Goal: Task Accomplishment & Management: Use online tool/utility

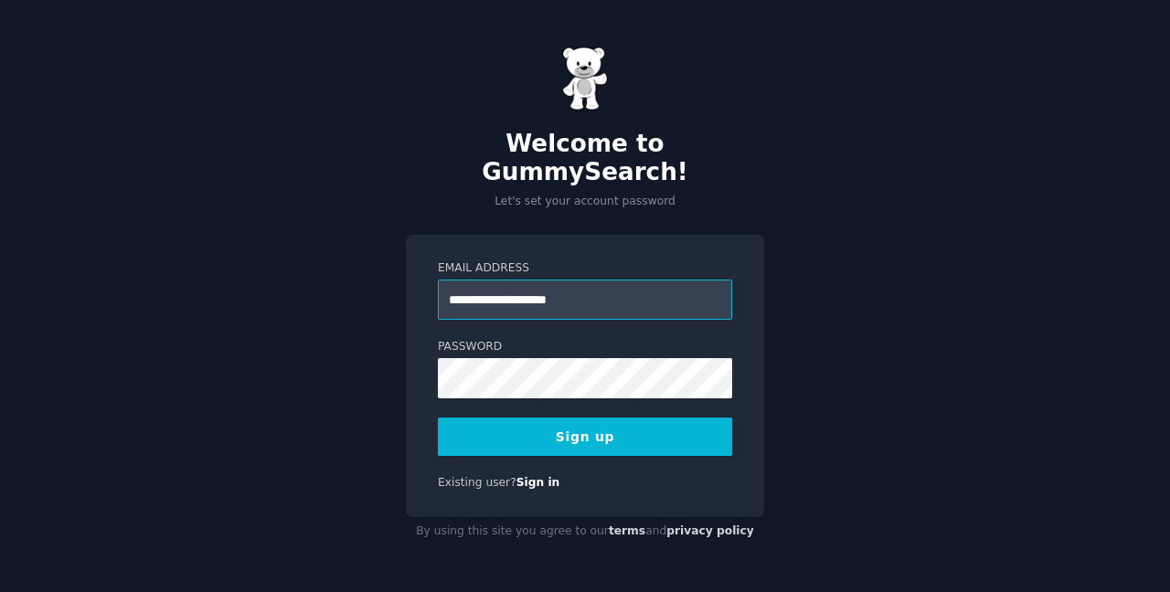
type input "**********"
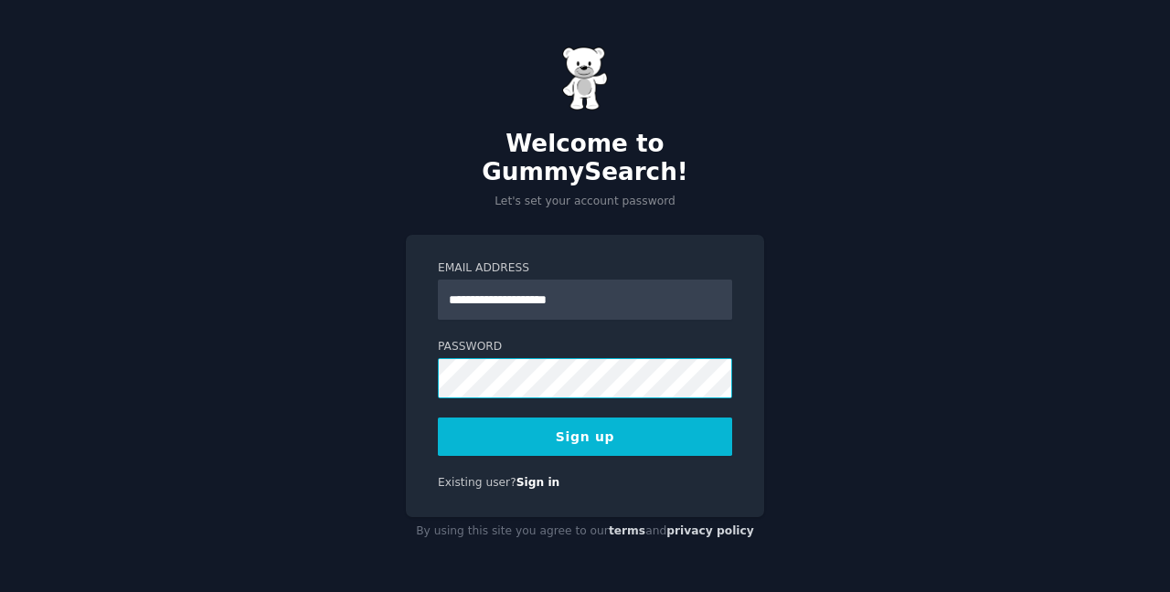
click at [0, 591] on com-1password-button at bounding box center [0, 592] width 0 height 0
click at [635, 427] on button "Sign up" at bounding box center [585, 437] width 294 height 38
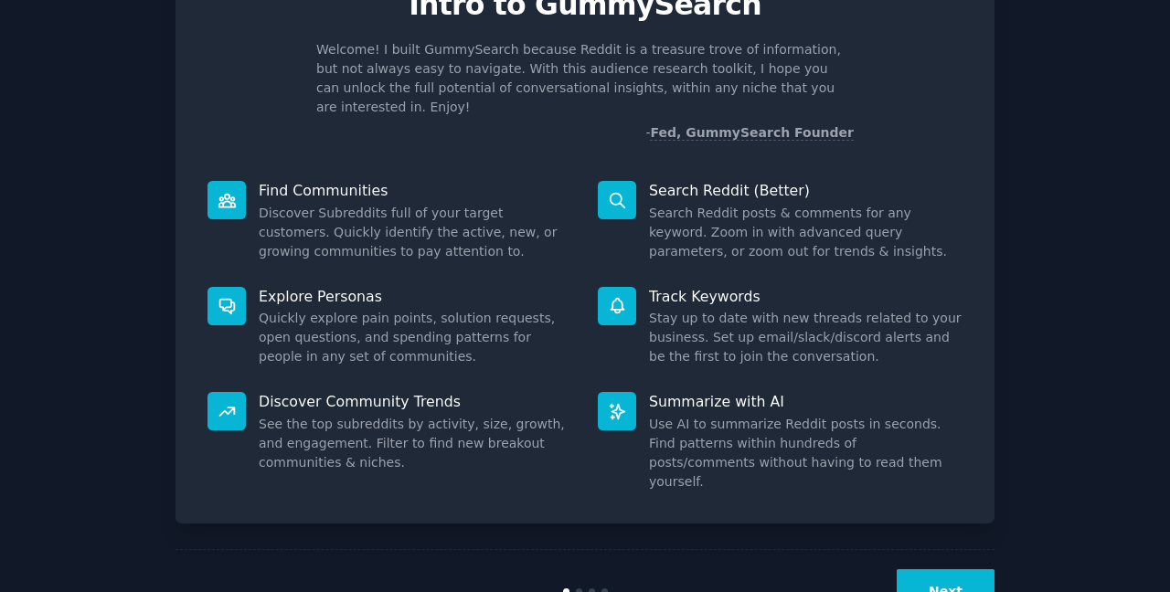
scroll to position [122, 0]
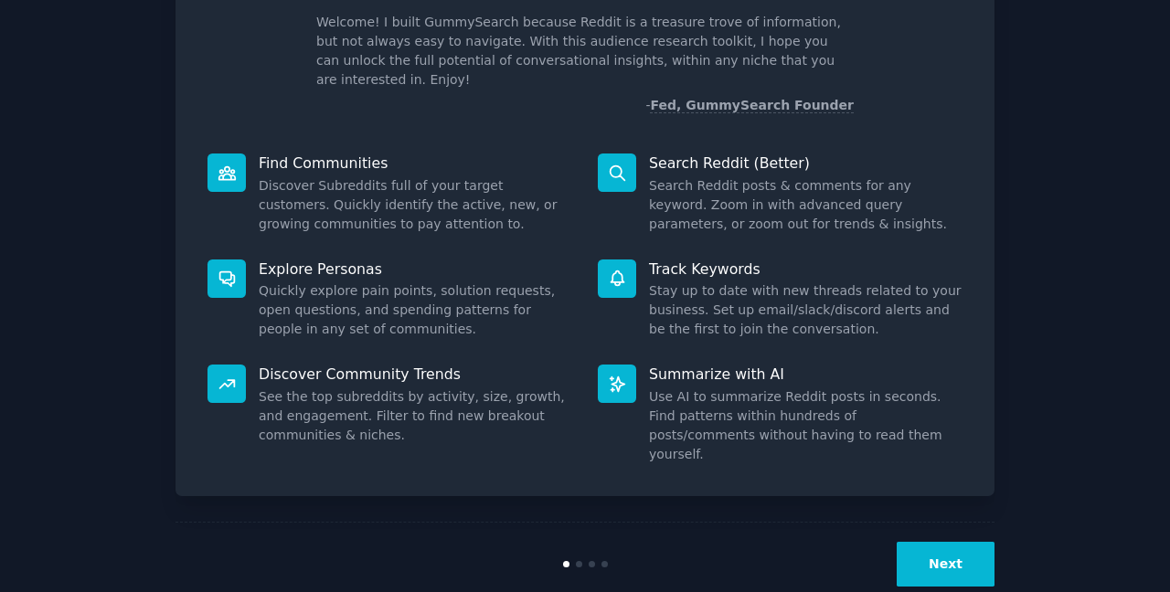
click at [927, 542] on button "Next" at bounding box center [946, 564] width 98 height 45
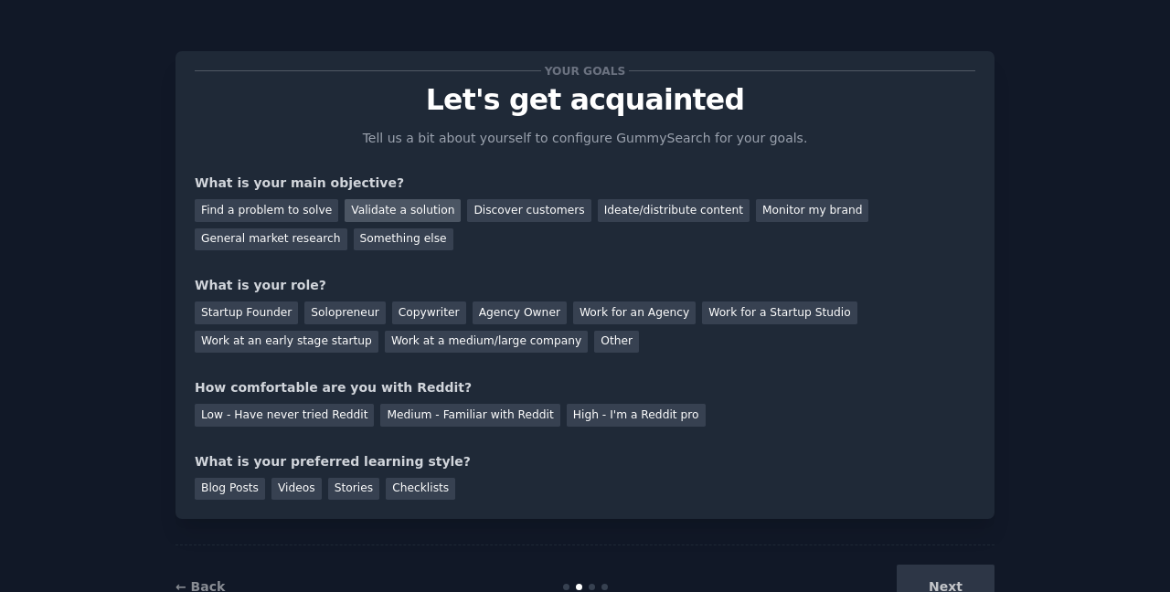
click at [424, 213] on div "Validate a solution" at bounding box center [403, 210] width 116 height 23
click at [243, 318] on div "Startup Founder" at bounding box center [246, 313] width 103 height 23
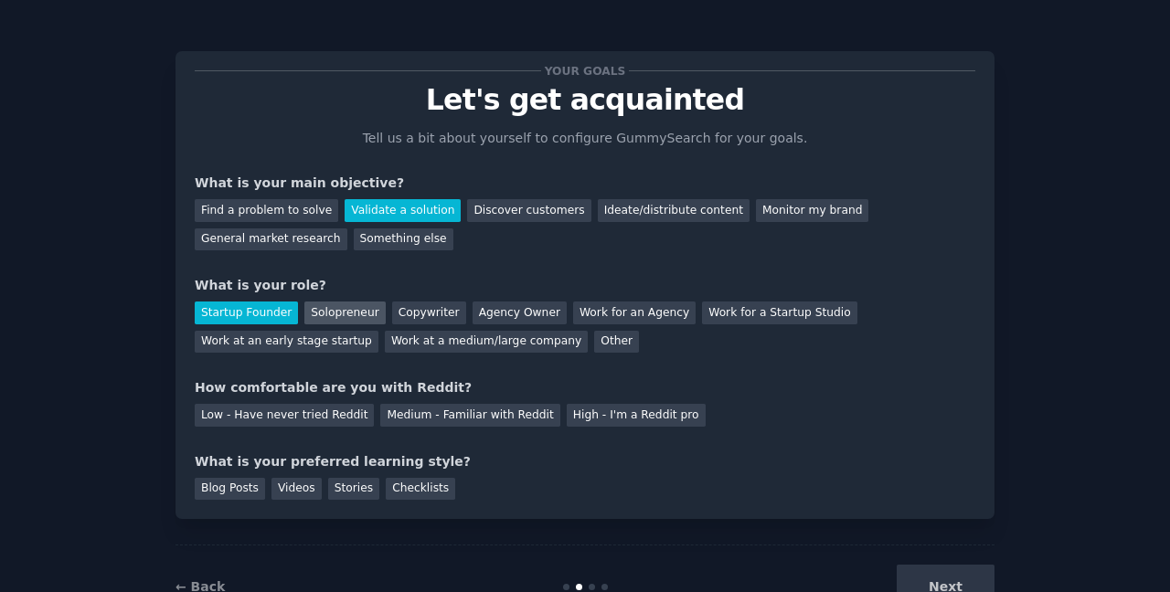
click at [328, 319] on div "Solopreneur" at bounding box center [344, 313] width 80 height 23
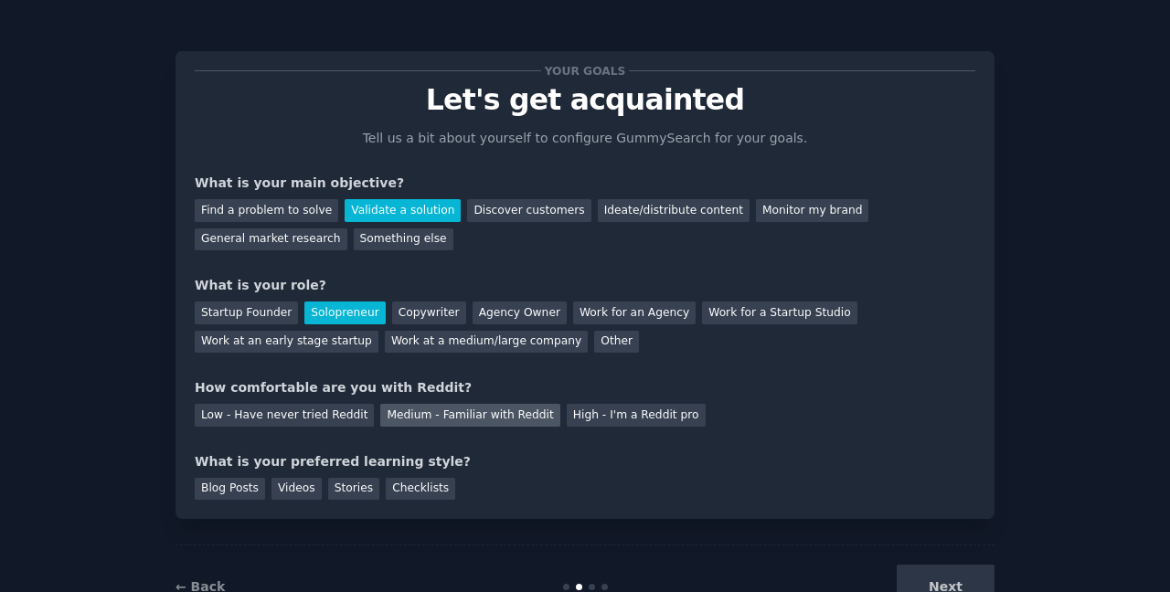
click at [417, 406] on div "Medium - Familiar with Reddit" at bounding box center [469, 415] width 179 height 23
click at [230, 494] on div "Blog Posts" at bounding box center [230, 489] width 70 height 23
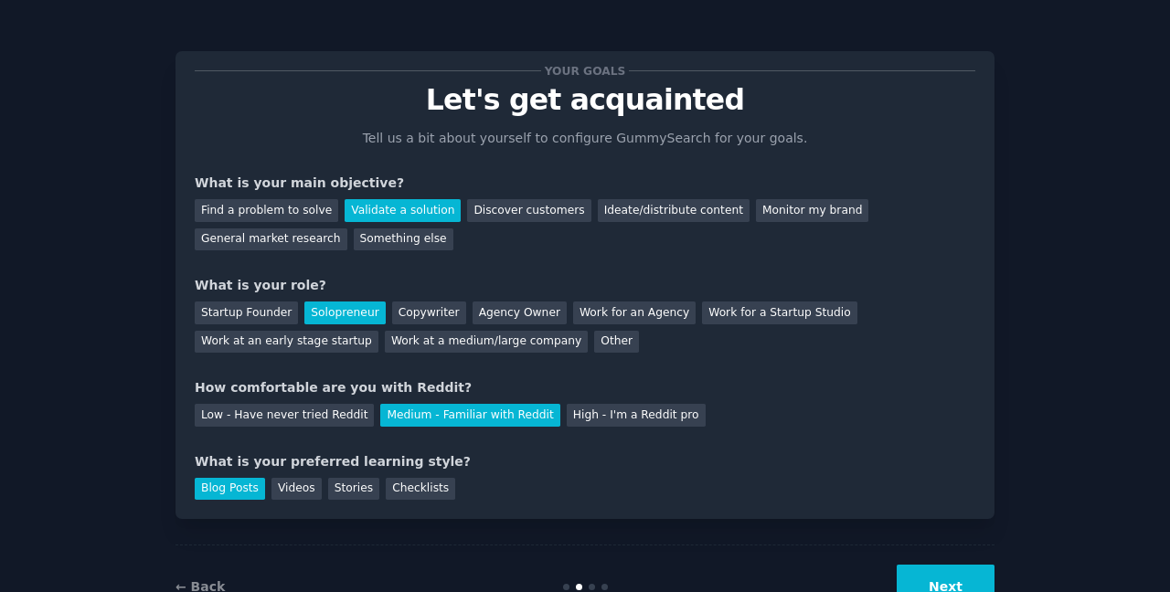
scroll to position [62, 0]
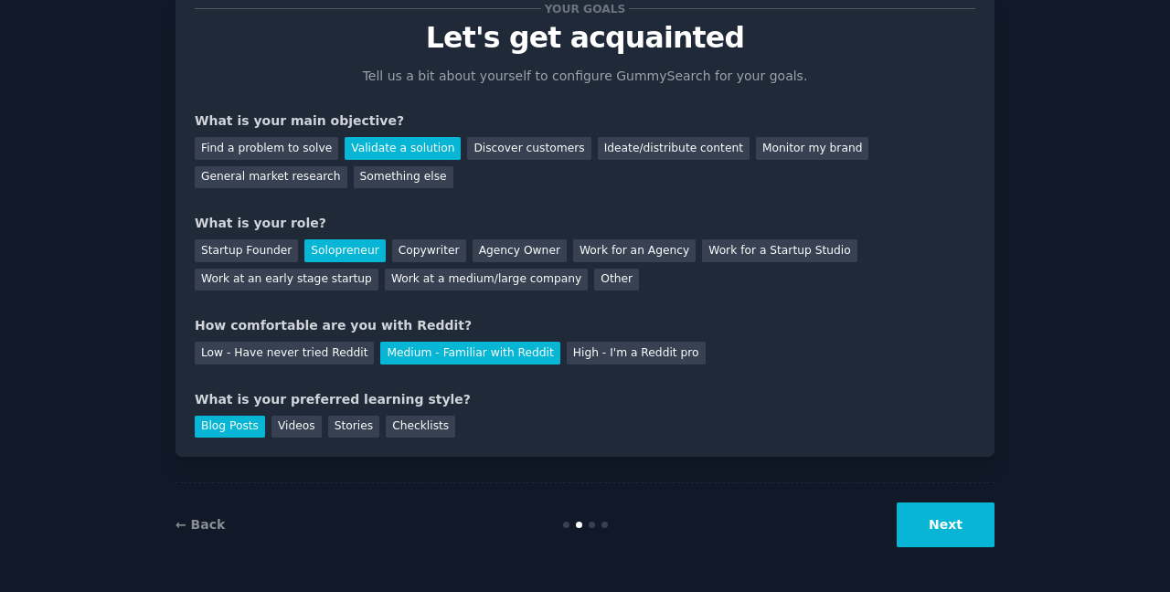
click at [919, 508] on button "Next" at bounding box center [946, 525] width 98 height 45
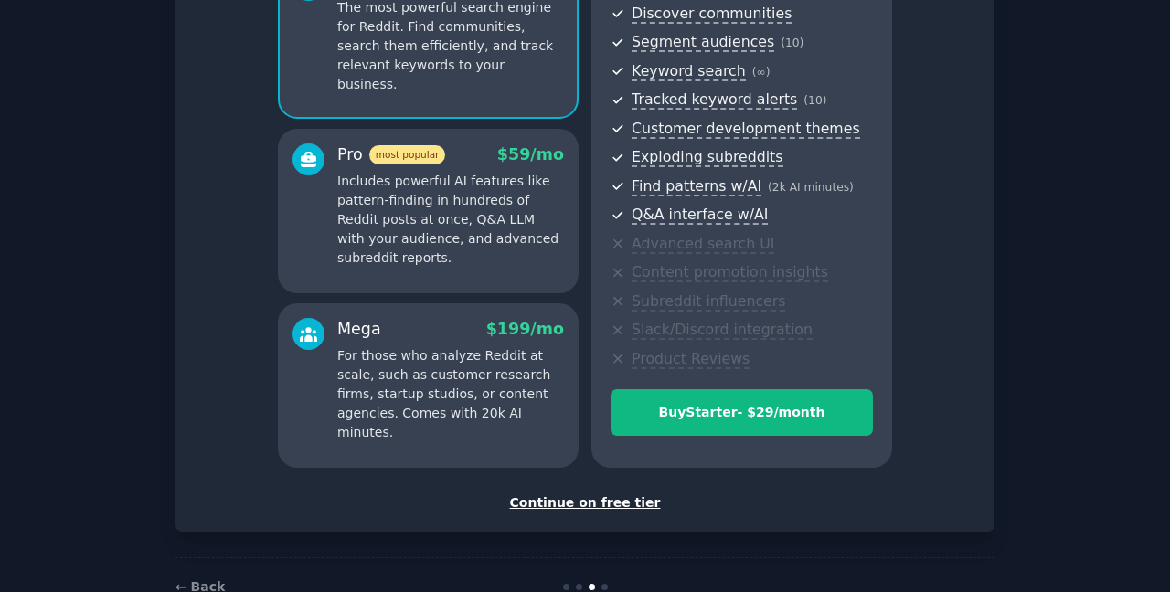
scroll to position [213, 0]
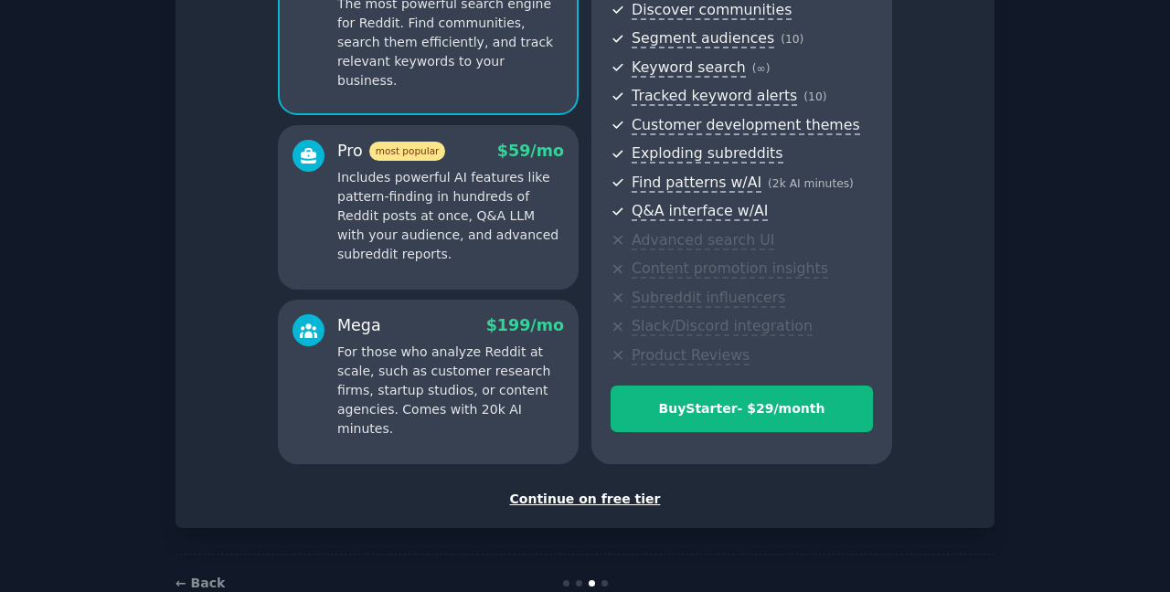
click at [625, 498] on div "Continue on free tier" at bounding box center [585, 499] width 781 height 19
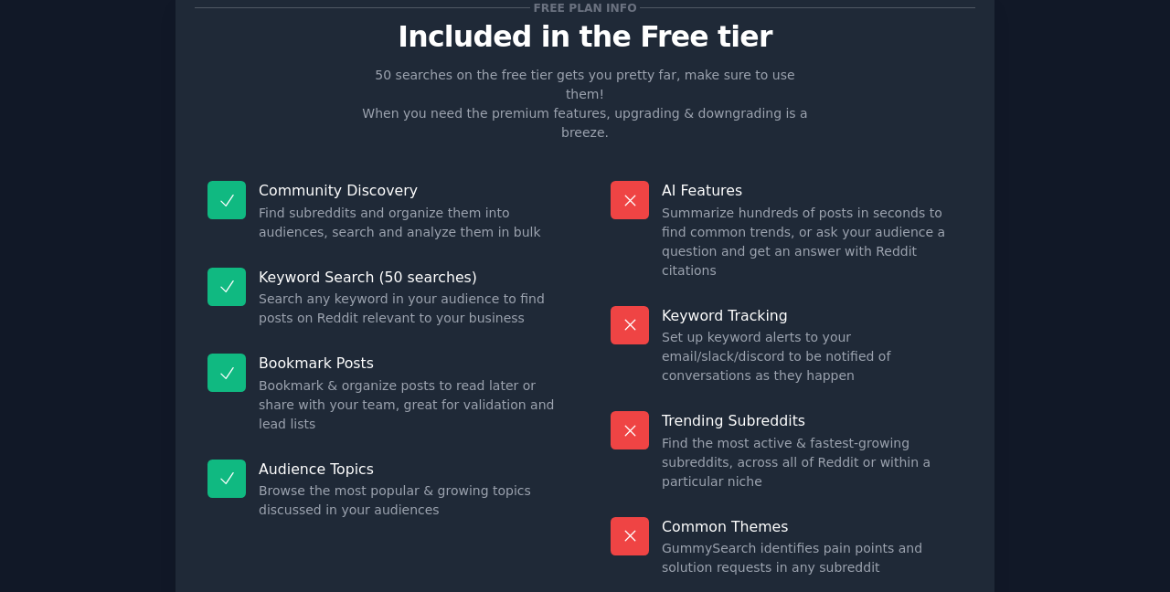
scroll to position [64, 0]
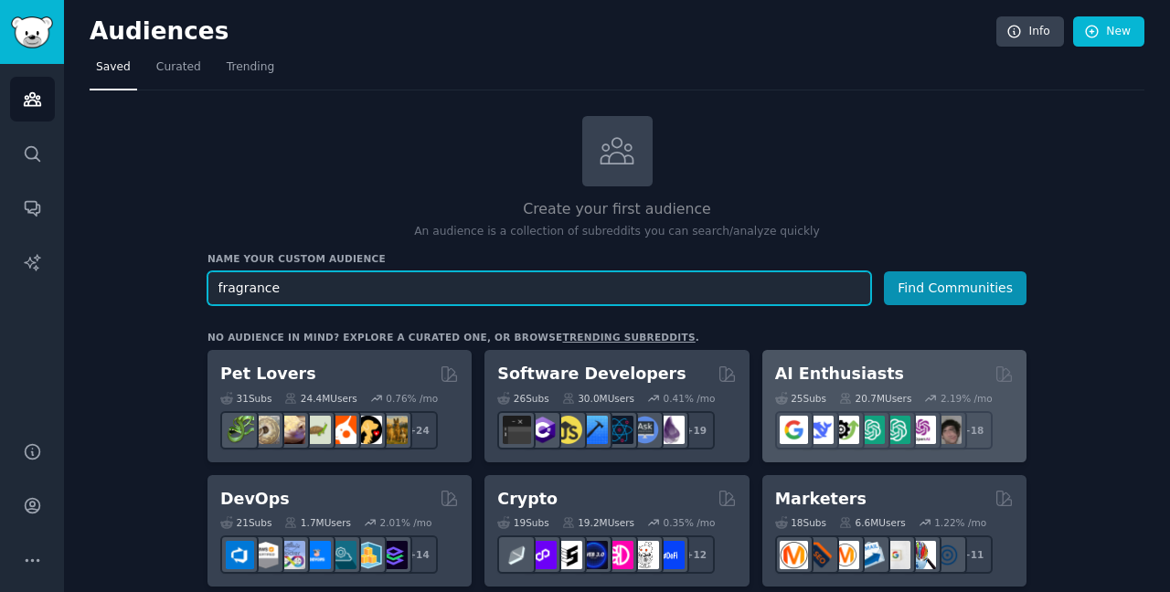
type input "fragrance"
click at [884, 271] on button "Find Communities" at bounding box center [955, 288] width 143 height 34
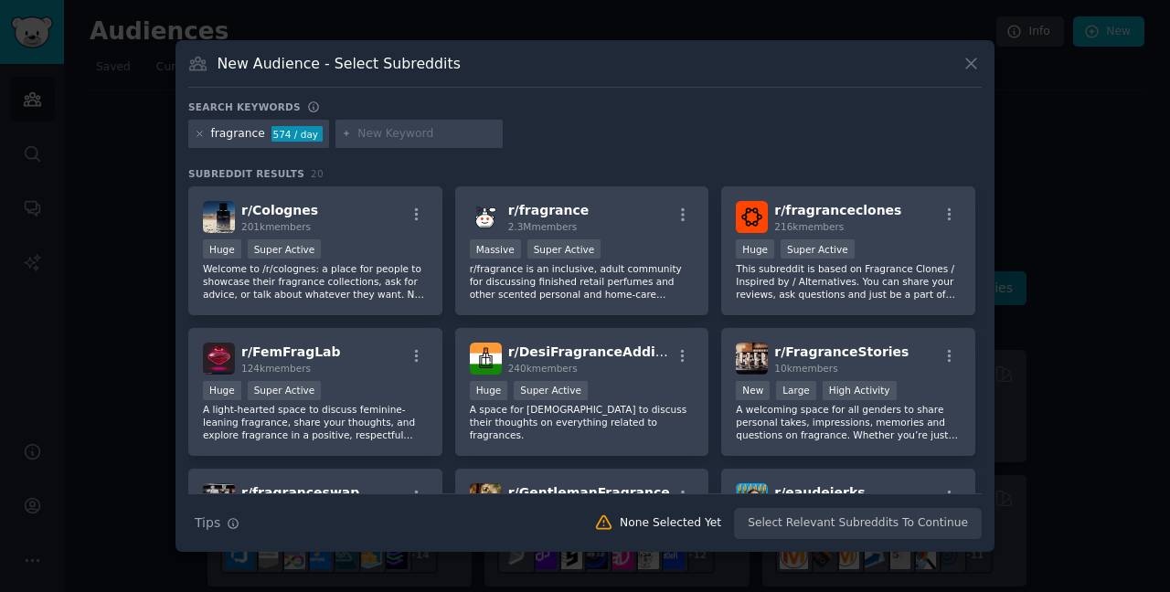
click at [410, 140] on input "text" at bounding box center [426, 134] width 139 height 16
type input "[PERSON_NAME] diffusers"
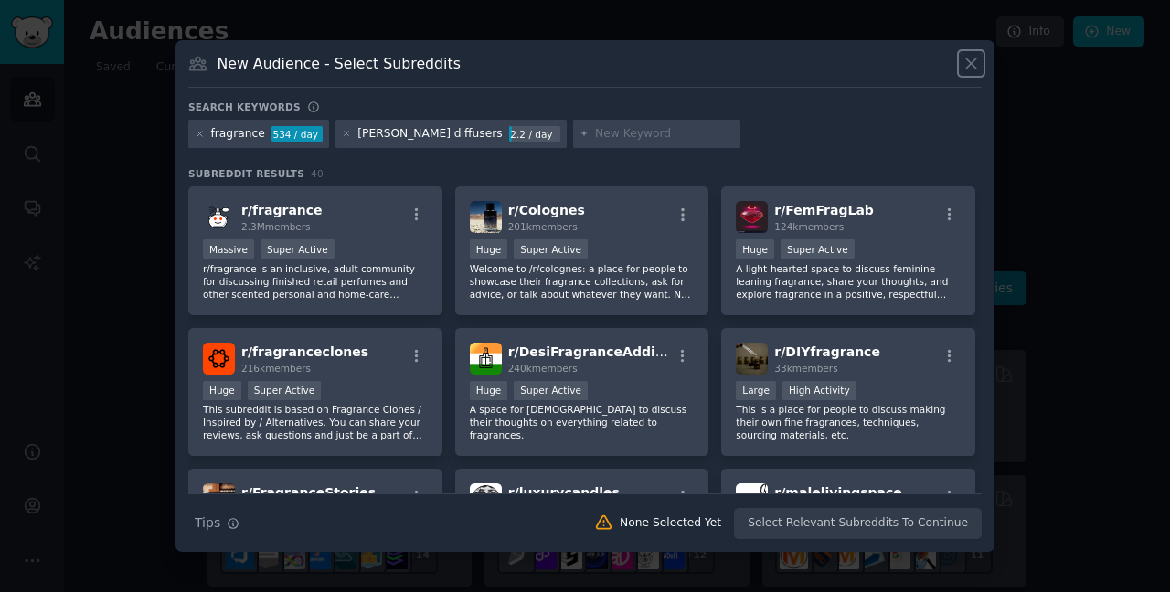
click at [972, 68] on icon at bounding box center [970, 63] width 19 height 19
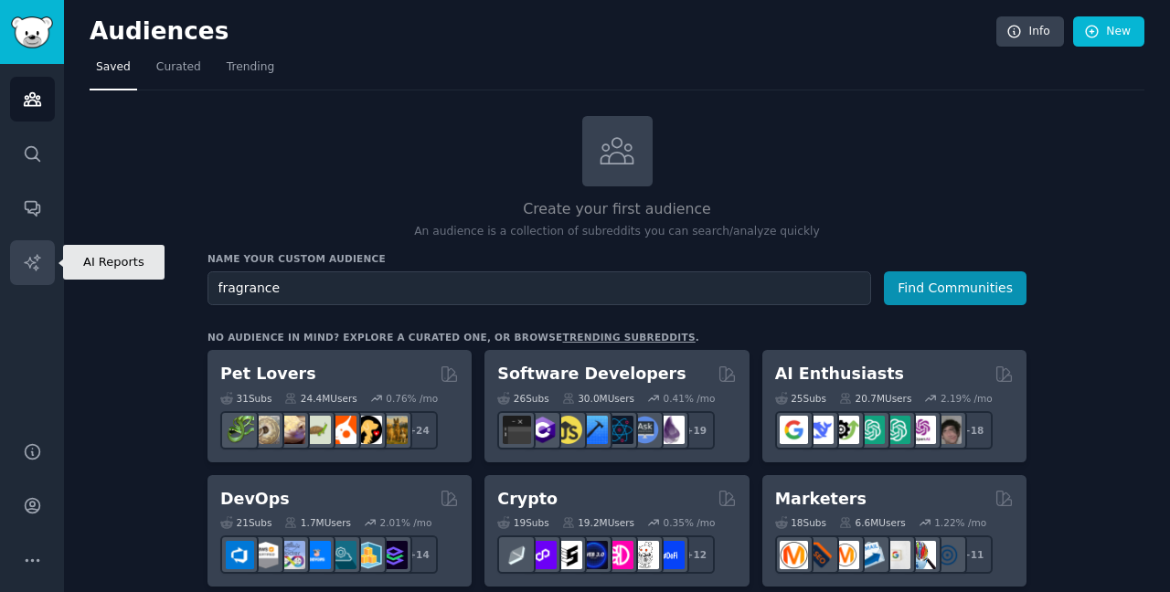
click at [28, 260] on icon "Sidebar" at bounding box center [32, 262] width 19 height 19
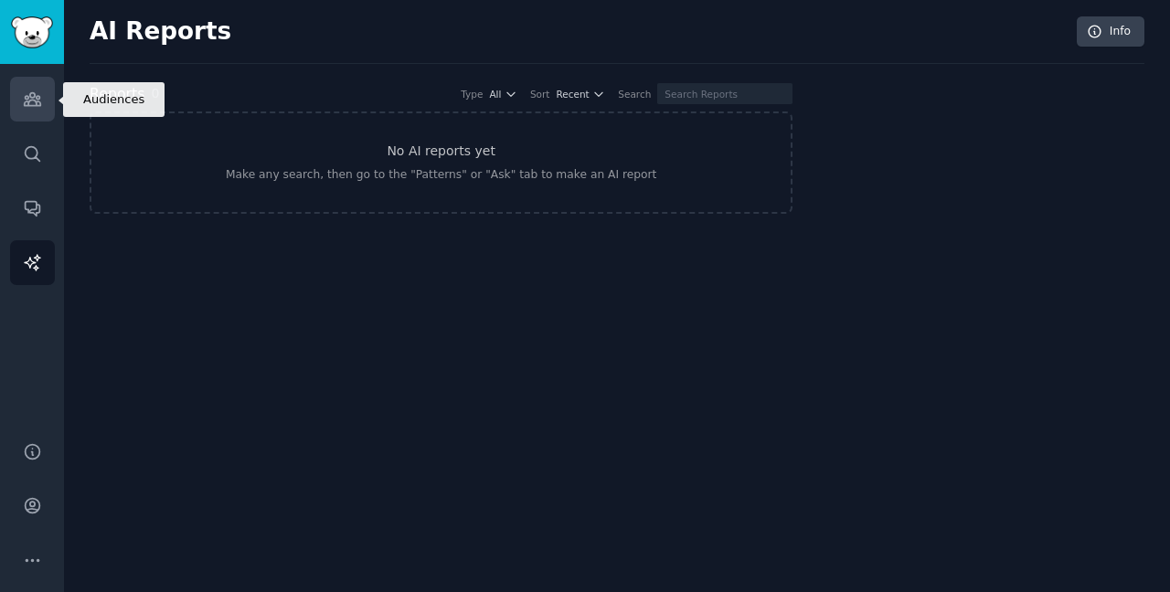
click at [40, 114] on link "Audiences" at bounding box center [32, 99] width 45 height 45
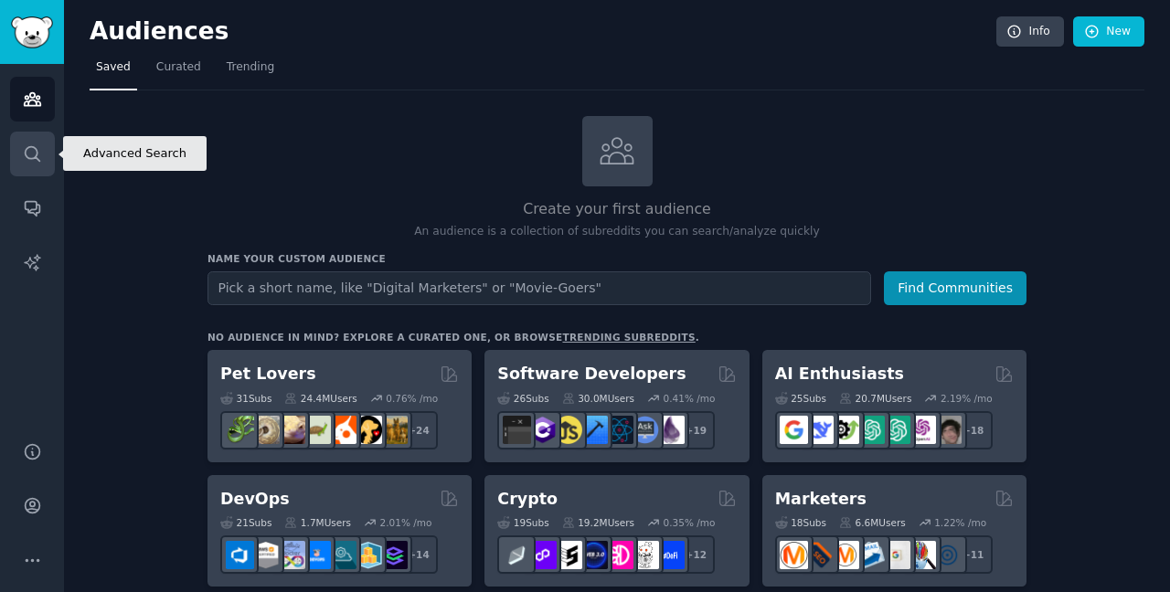
click at [29, 154] on icon "Sidebar" at bounding box center [32, 153] width 19 height 19
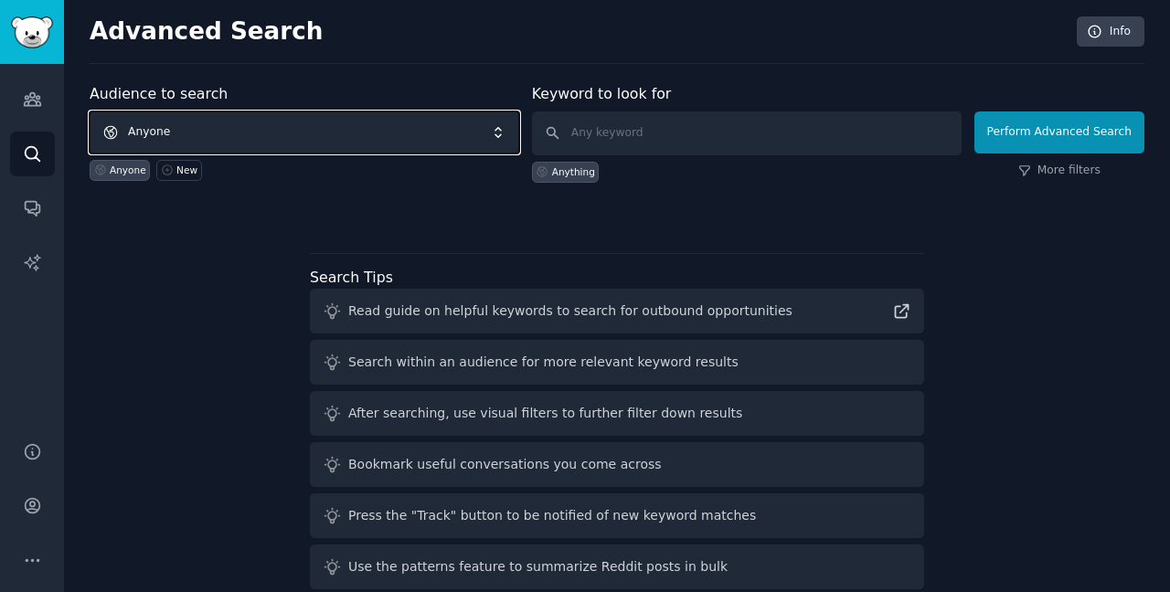
click at [261, 132] on span "Anyone" at bounding box center [305, 133] width 430 height 42
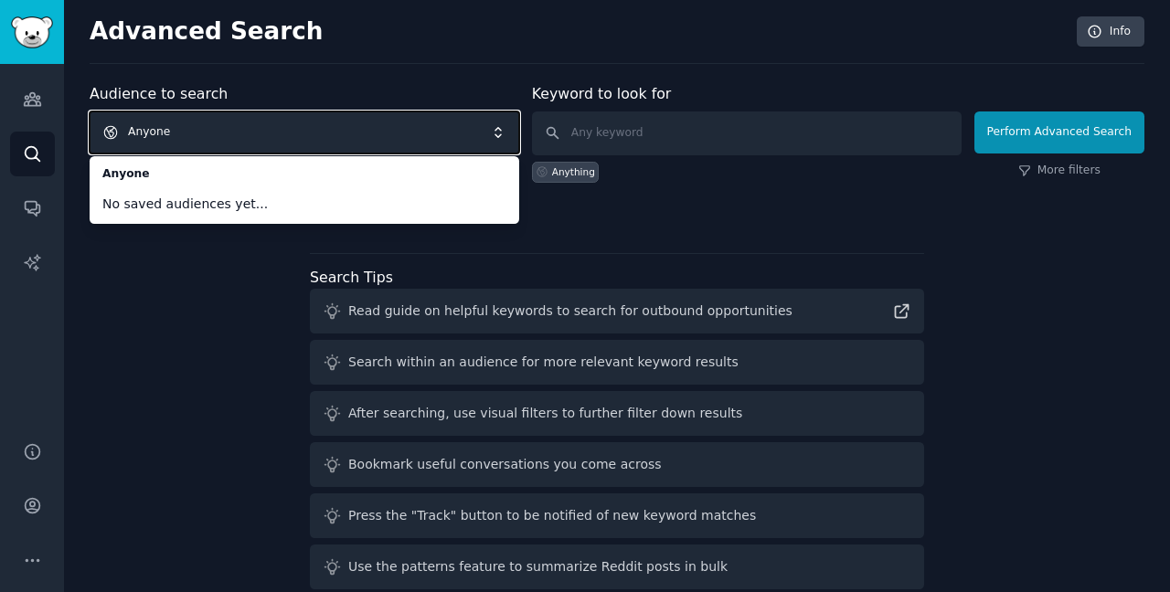
click at [236, 135] on span "Anyone" at bounding box center [305, 133] width 430 height 42
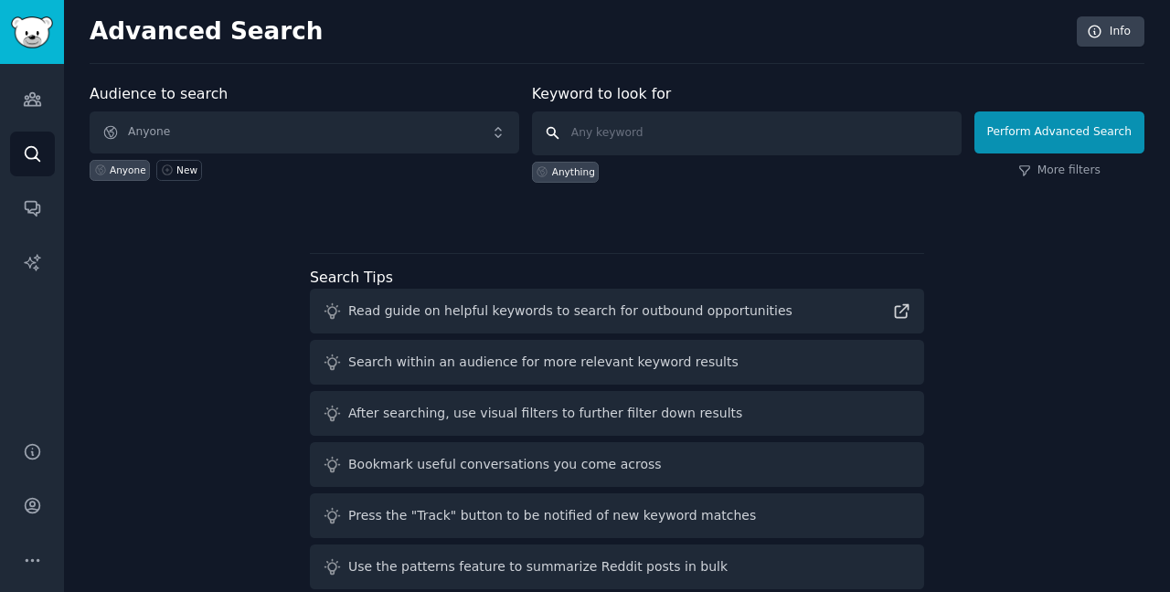
click at [643, 138] on input "text" at bounding box center [747, 134] width 430 height 44
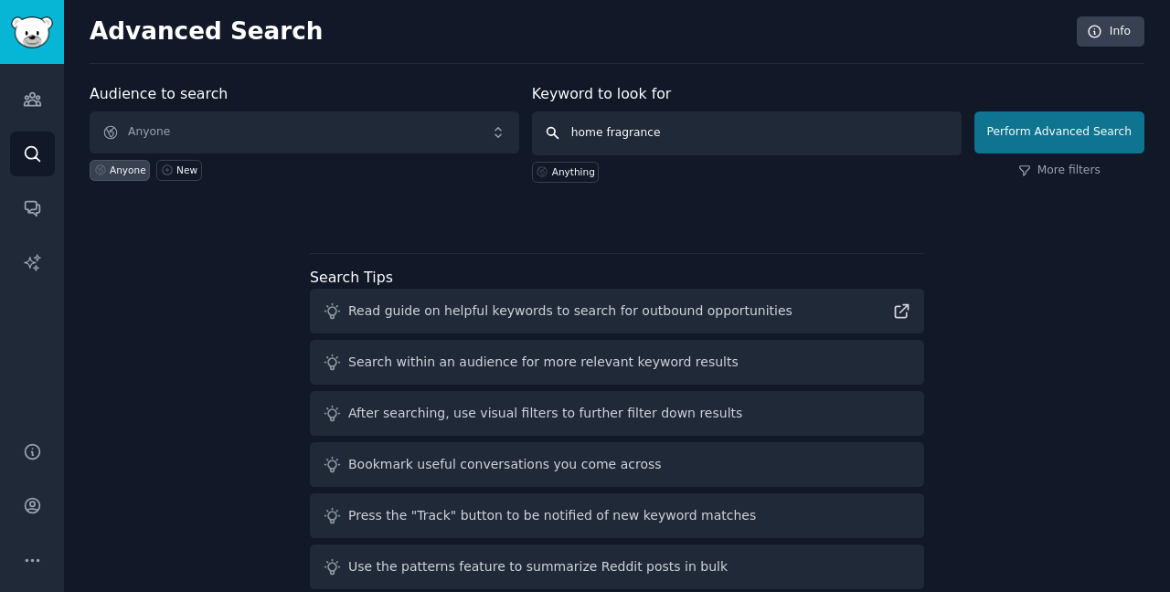
type input "home fragrance"
click at [1012, 131] on button "Perform Advanced Search" at bounding box center [1059, 133] width 170 height 42
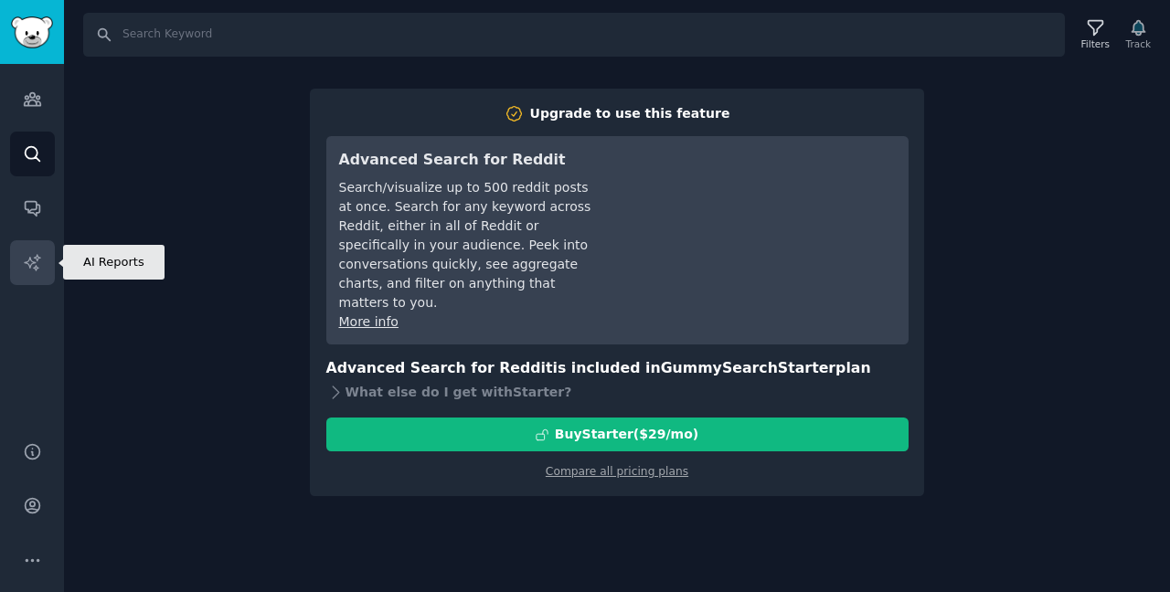
click at [37, 283] on link "AI Reports" at bounding box center [32, 262] width 45 height 45
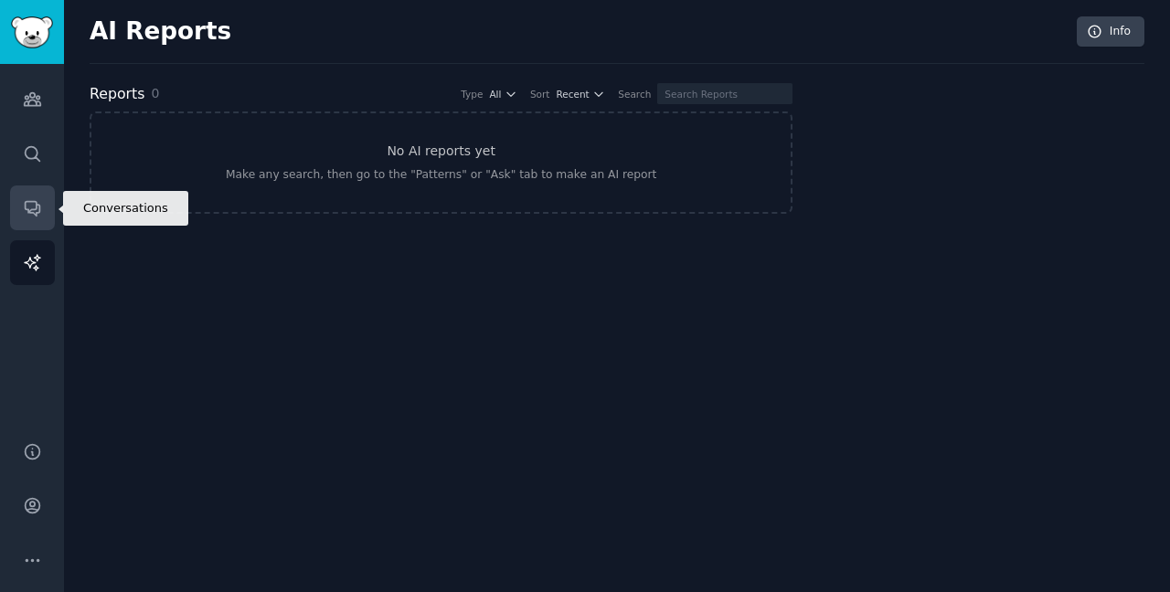
click at [27, 229] on link "Conversations" at bounding box center [32, 208] width 45 height 45
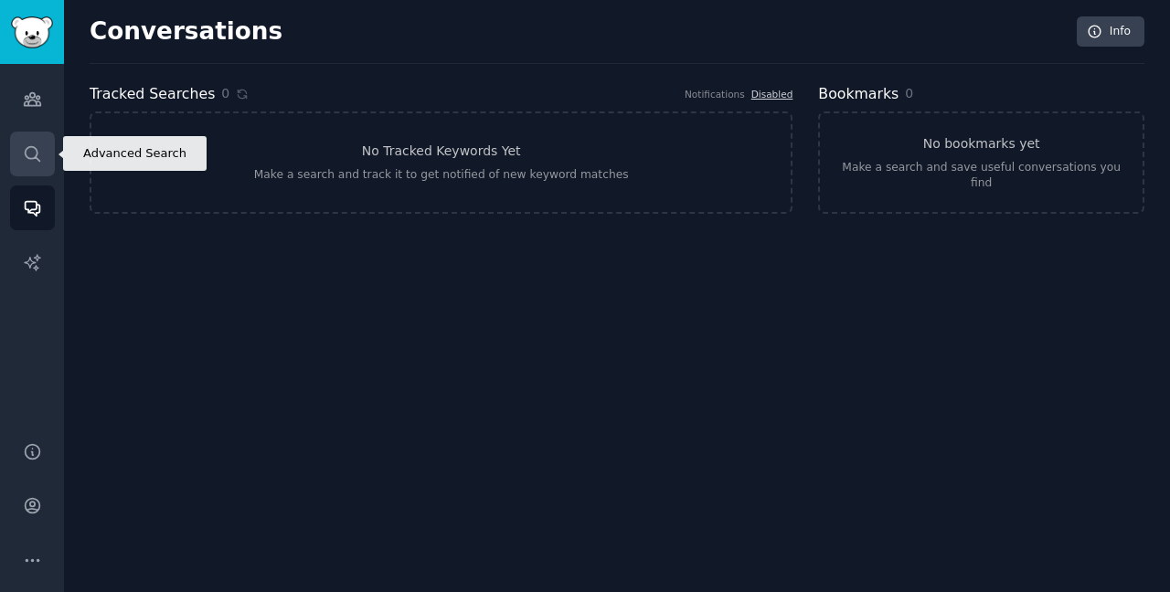
click at [27, 134] on link "Search" at bounding box center [32, 154] width 45 height 45
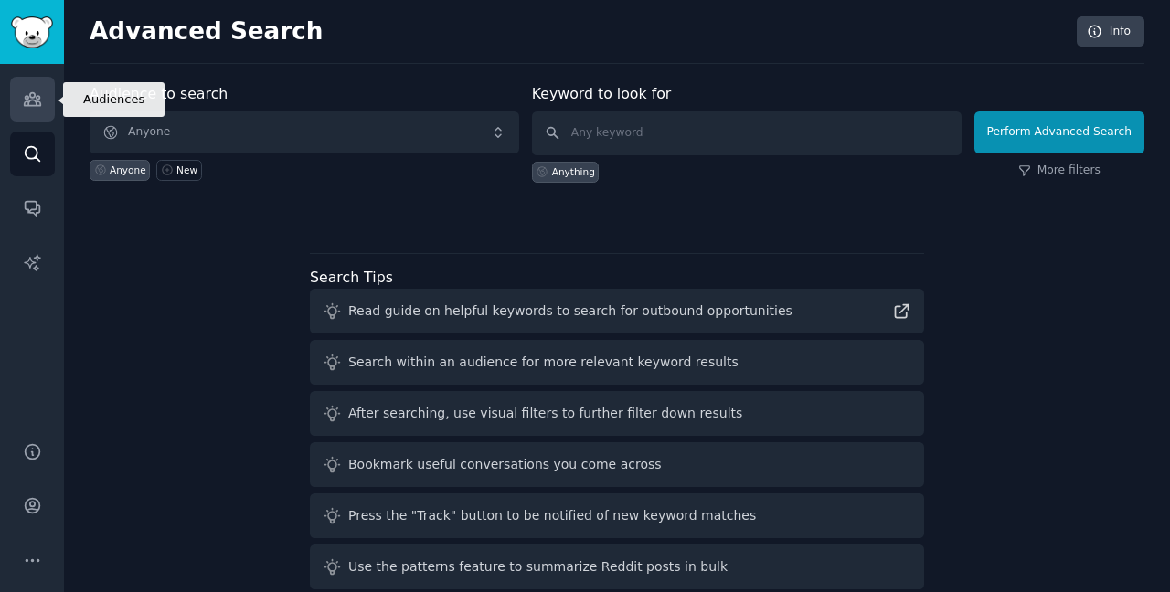
click at [36, 82] on link "Audiences" at bounding box center [32, 99] width 45 height 45
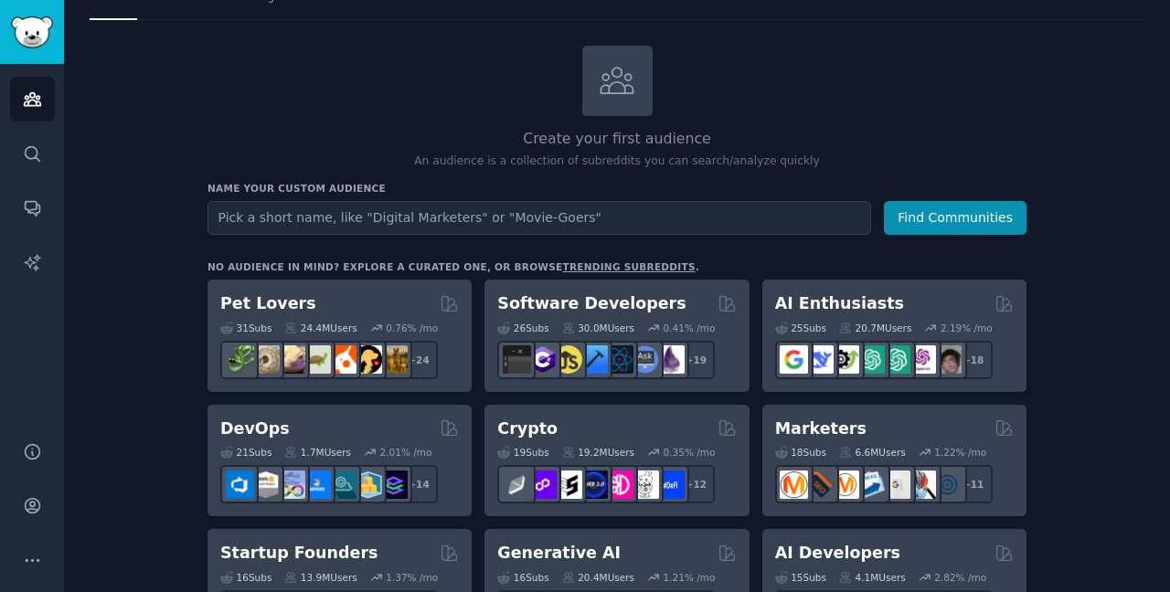
scroll to position [29, 0]
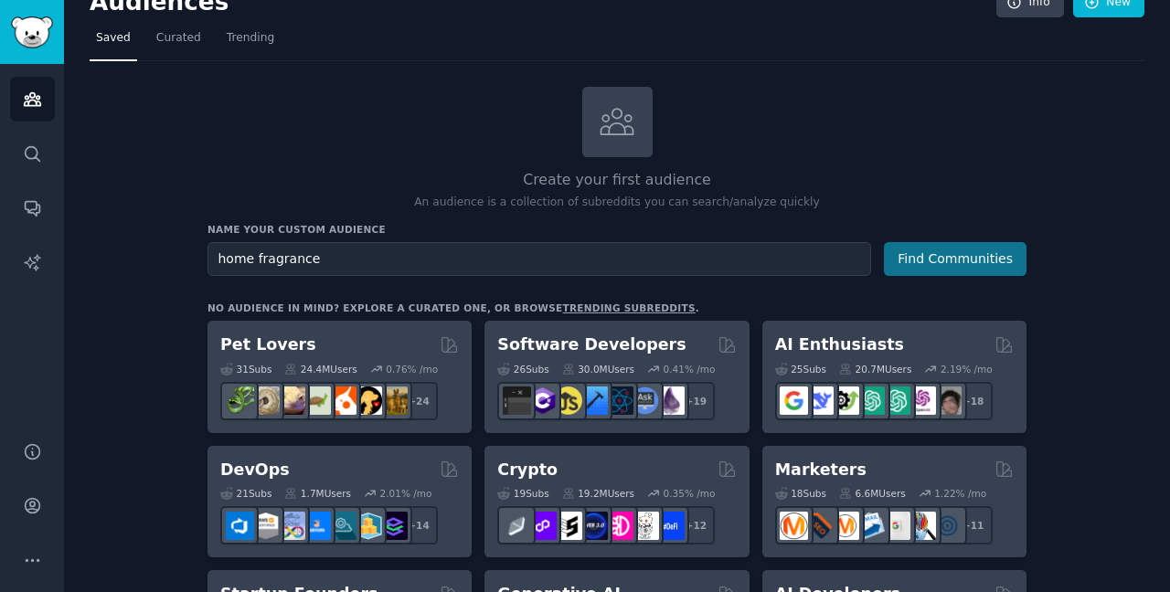
type input "home fragrance"
click at [991, 267] on button "Find Communities" at bounding box center [955, 259] width 143 height 34
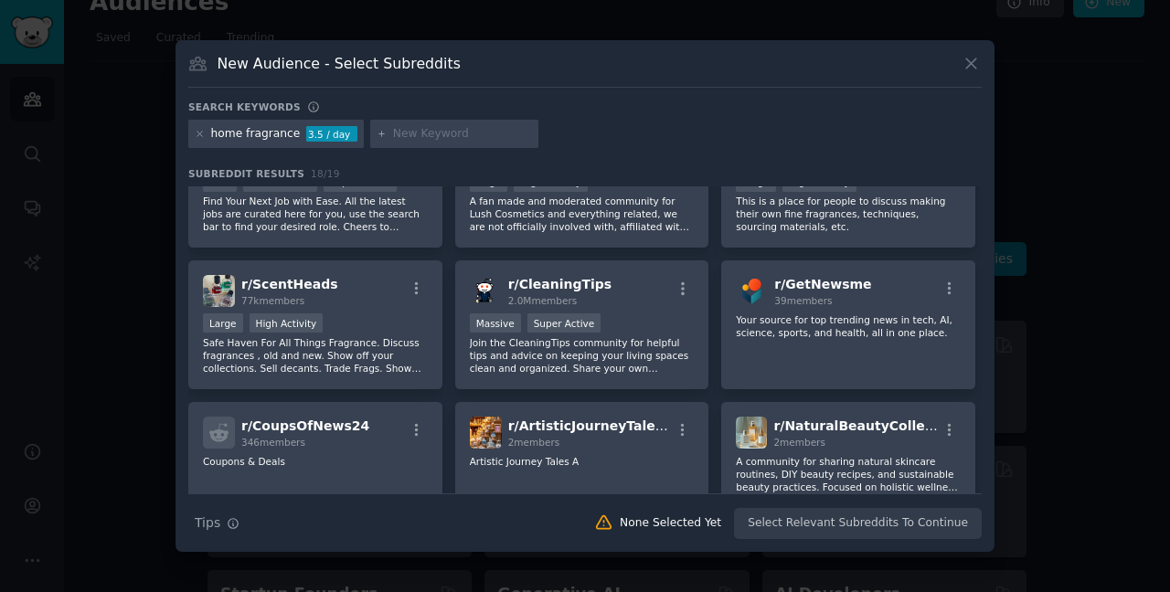
scroll to position [568, 0]
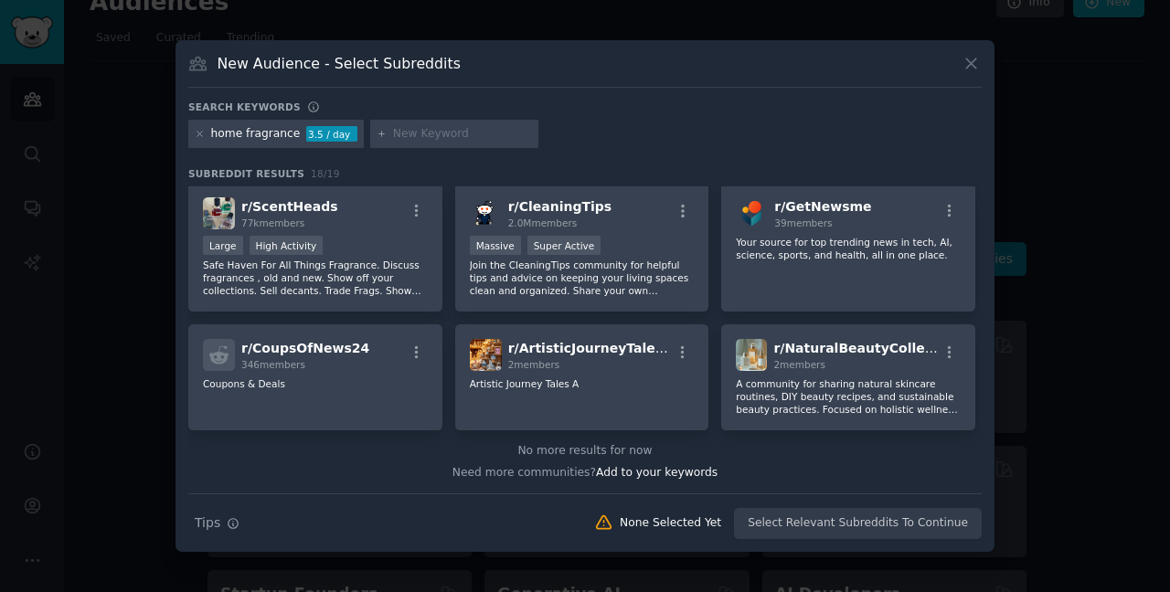
click at [961, 68] on icon at bounding box center [970, 63] width 19 height 19
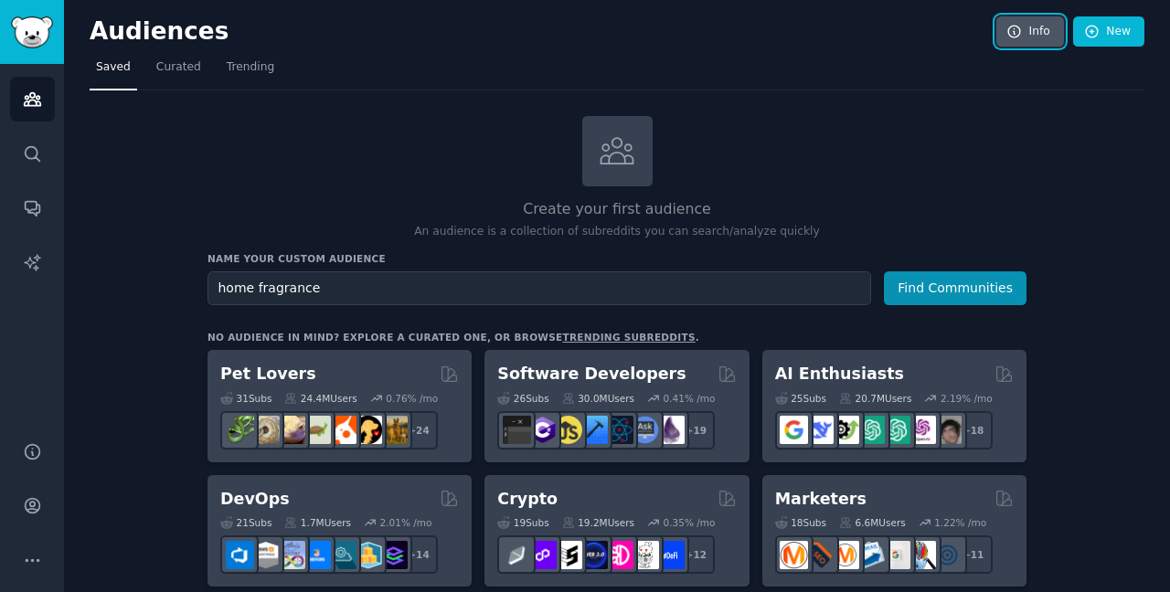
click at [1016, 26] on icon at bounding box center [1014, 32] width 16 height 16
